Goal: Entertainment & Leisure: Consume media (video, audio)

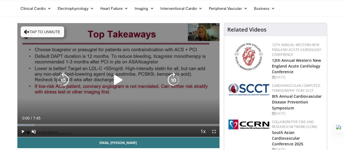
scroll to position [27, 0]
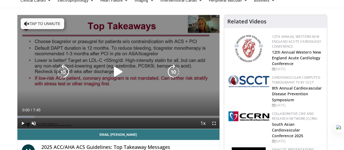
click at [113, 77] on icon "Video Player" at bounding box center [118, 71] width 15 height 15
click at [28, 128] on span "Video Player" at bounding box center [33, 123] width 11 height 11
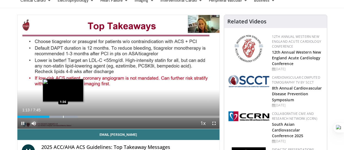
click at [63, 118] on div "Progress Bar" at bounding box center [63, 116] width 1 height 2
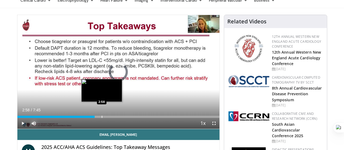
click at [102, 118] on div "Progress Bar" at bounding box center [102, 116] width 1 height 2
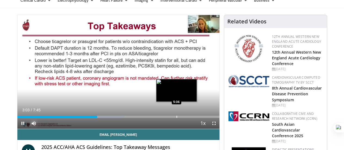
click at [162, 118] on div "Loaded : 53.29% 3:03 5:36" at bounding box center [118, 116] width 202 height 2
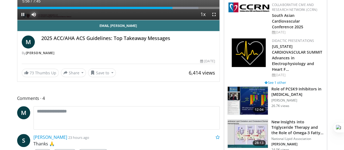
scroll to position [0, 0]
